Goal: Find specific page/section

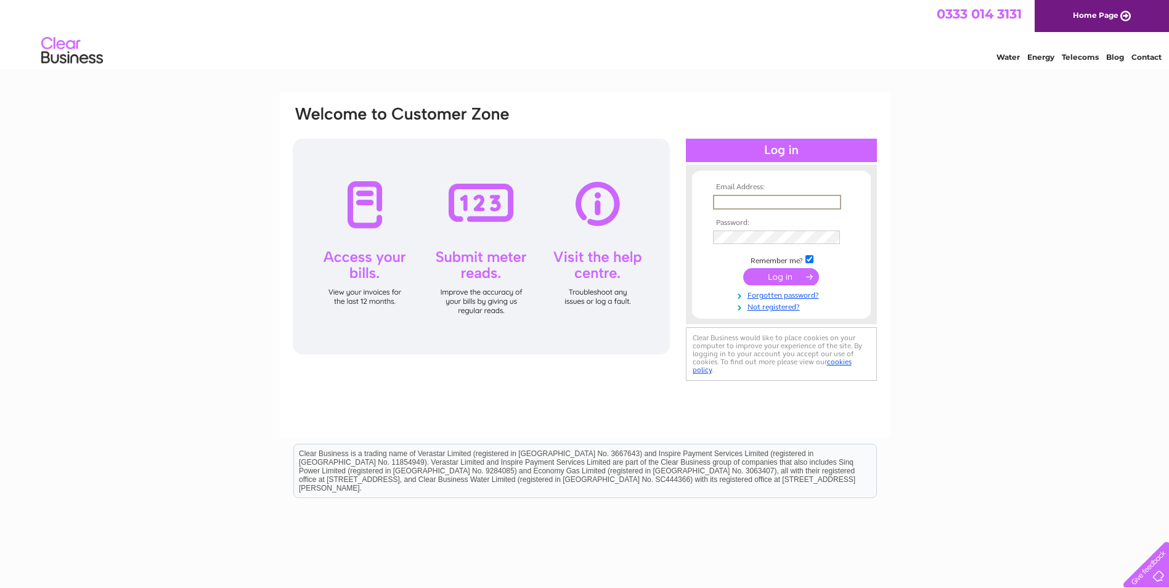
click at [742, 204] on input "text" at bounding box center [777, 202] width 128 height 15
type input "info@litchardtoolhire.wales"
click at [785, 280] on input "submit" at bounding box center [781, 276] width 76 height 17
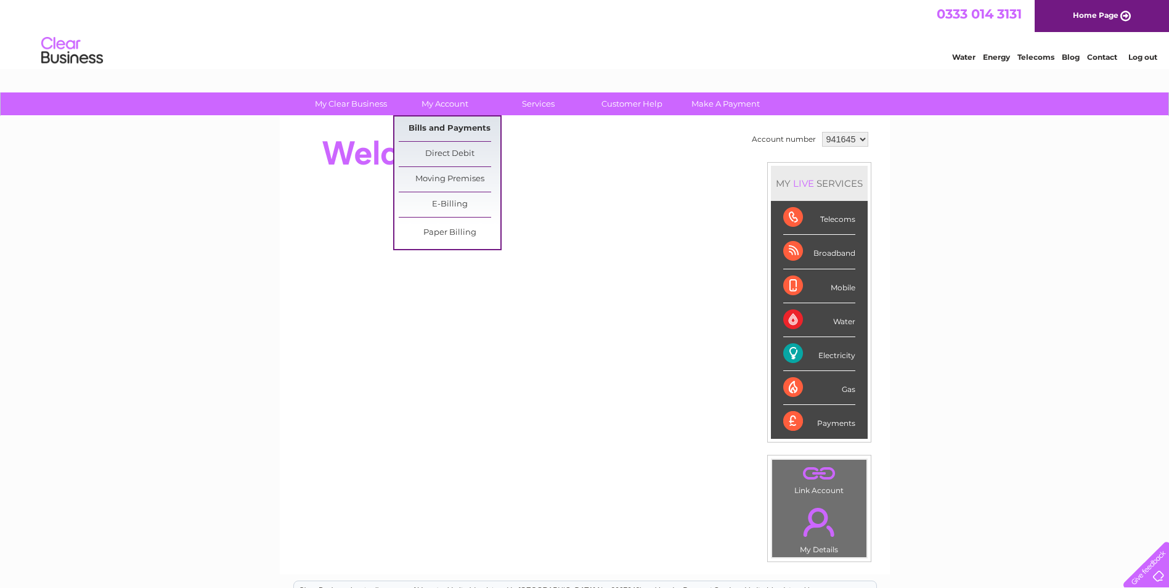
click at [437, 120] on link "Bills and Payments" at bounding box center [450, 129] width 102 height 25
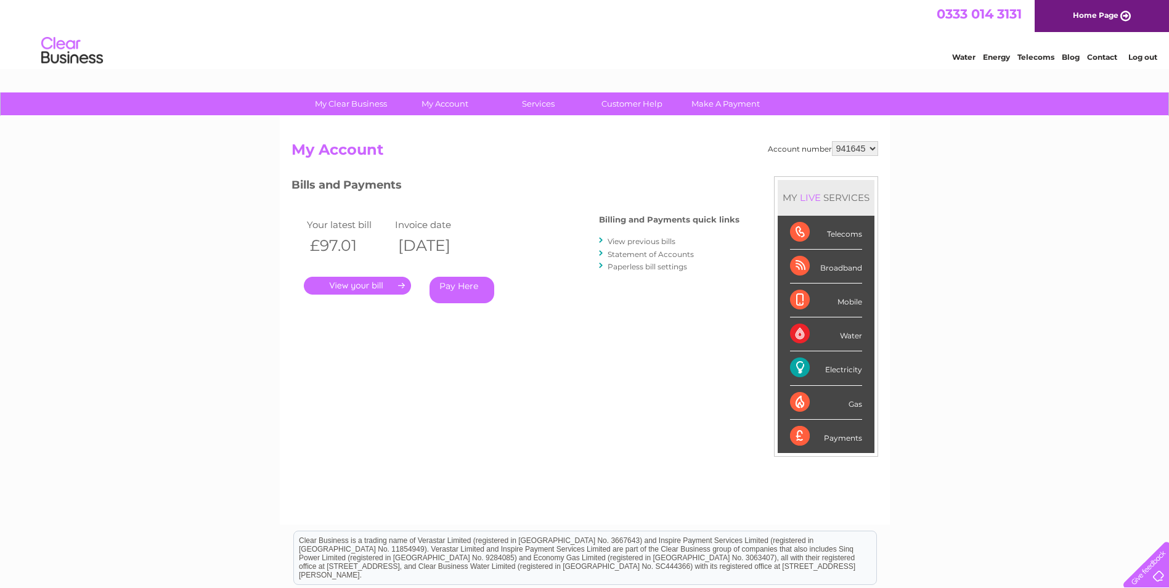
click at [374, 291] on link "." at bounding box center [357, 286] width 107 height 18
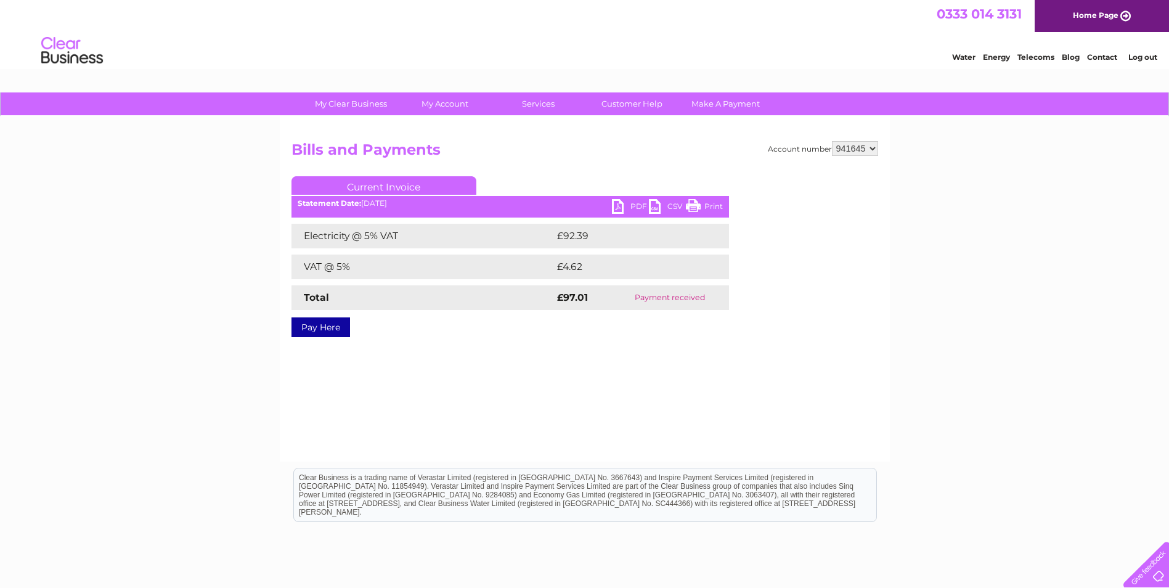
click at [630, 202] on link "PDF" at bounding box center [630, 208] width 37 height 18
